Goal: Information Seeking & Learning: Learn about a topic

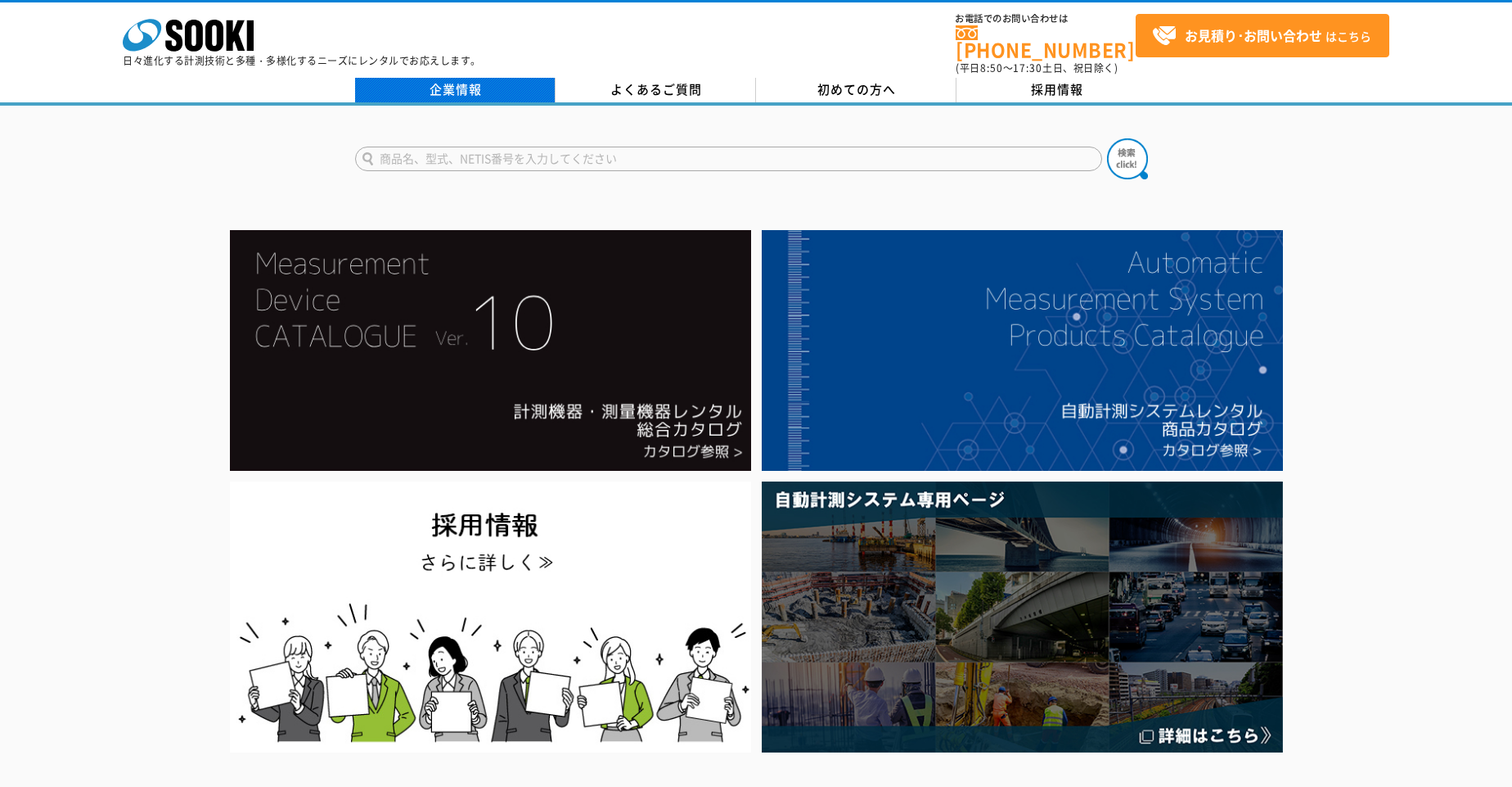
click at [352, 82] on link "企業情報" at bounding box center [455, 89] width 200 height 24
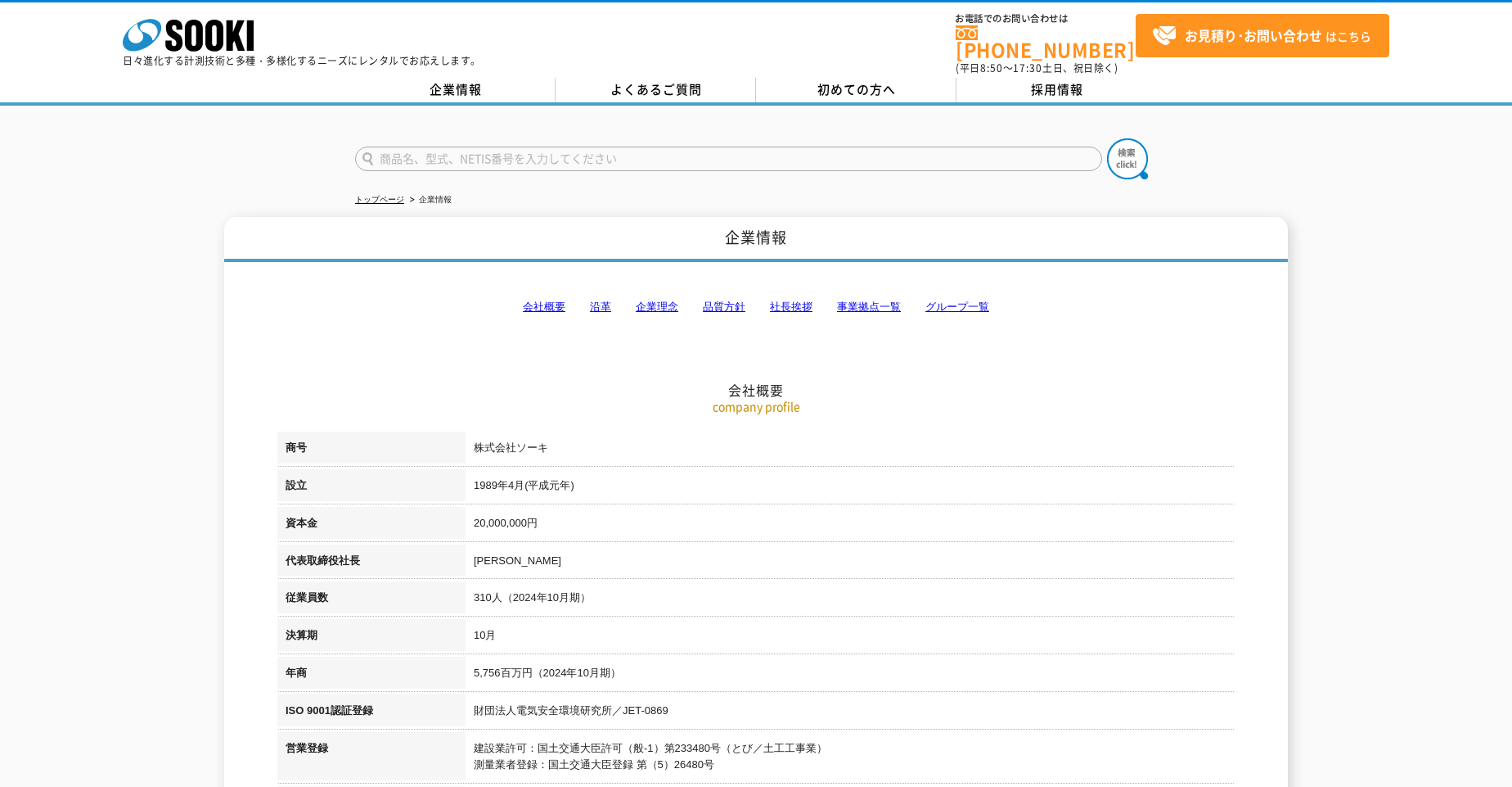
click at [542, 300] on link "会社概要" at bounding box center [545, 306] width 43 height 13
click at [664, 300] on link "企業理念" at bounding box center [657, 306] width 43 height 13
click at [852, 300] on link "事業拠点一覧" at bounding box center [869, 306] width 64 height 13
click at [470, 78] on link "企業情報" at bounding box center [455, 89] width 200 height 24
click at [539, 300] on link "会社概要" at bounding box center [545, 306] width 43 height 13
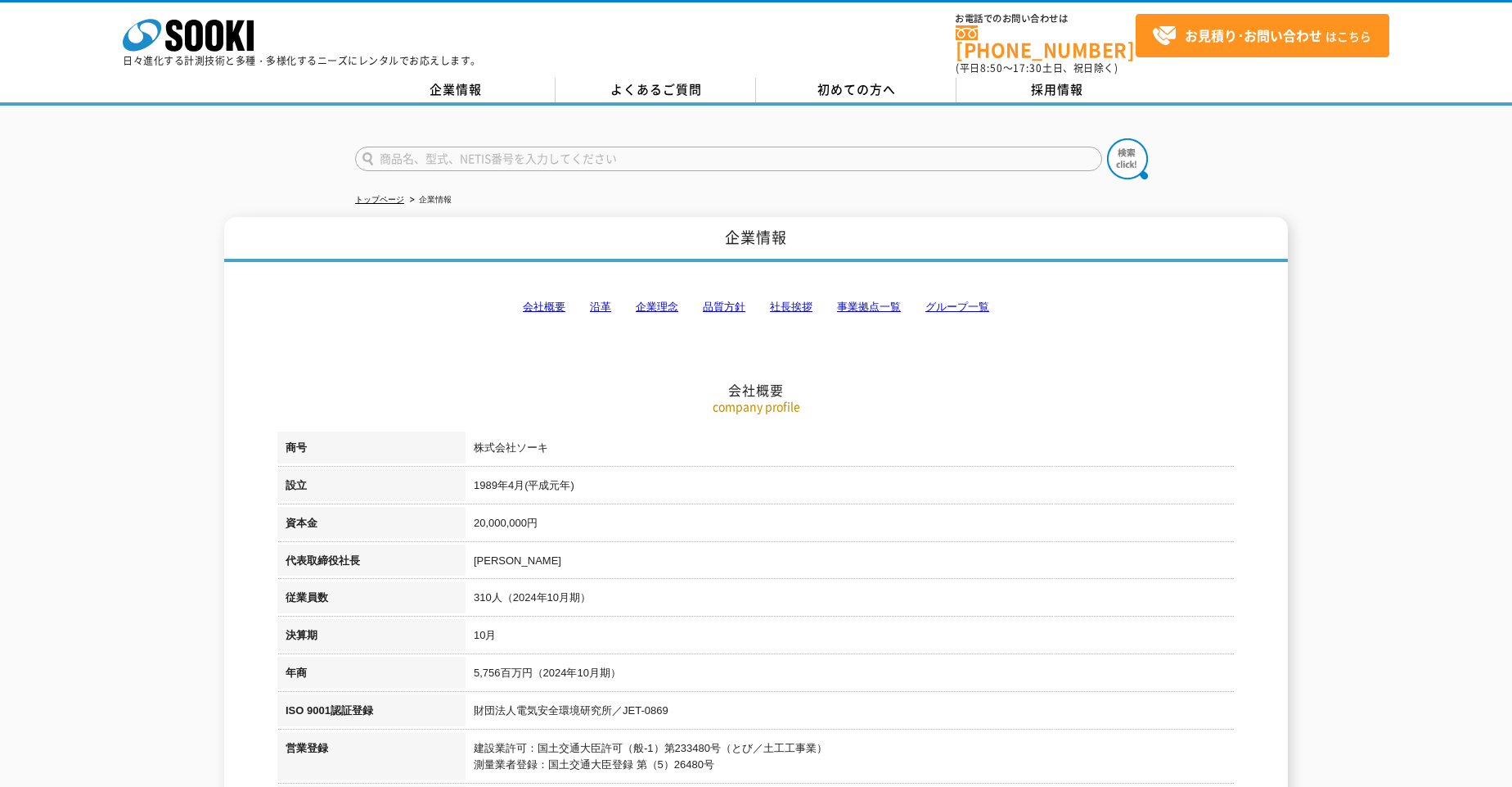
click at [874, 300] on link "事業拠点一覧" at bounding box center [869, 306] width 64 height 13
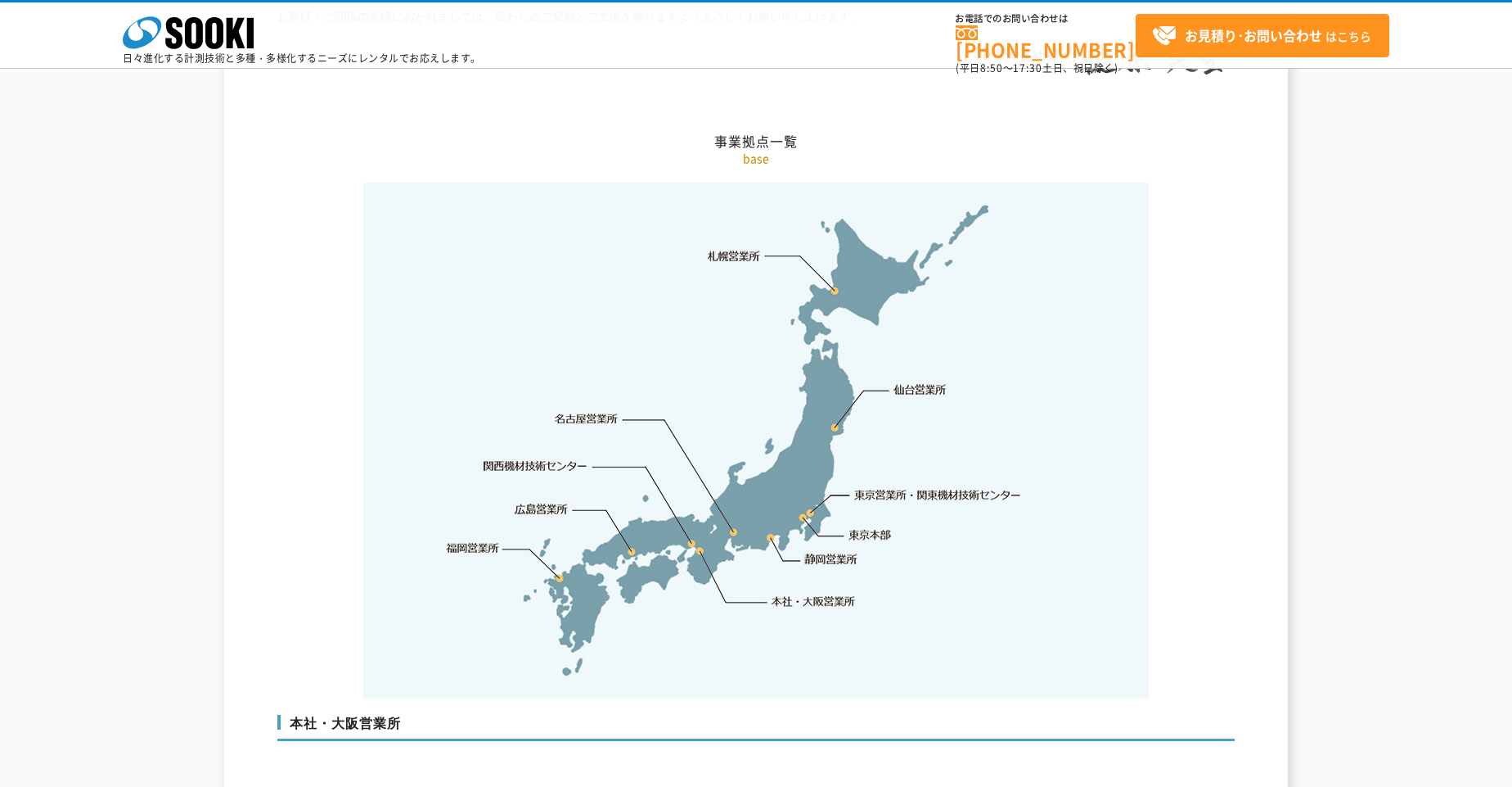
scroll to position [3289, 0]
